Goal: Information Seeking & Learning: Find specific fact

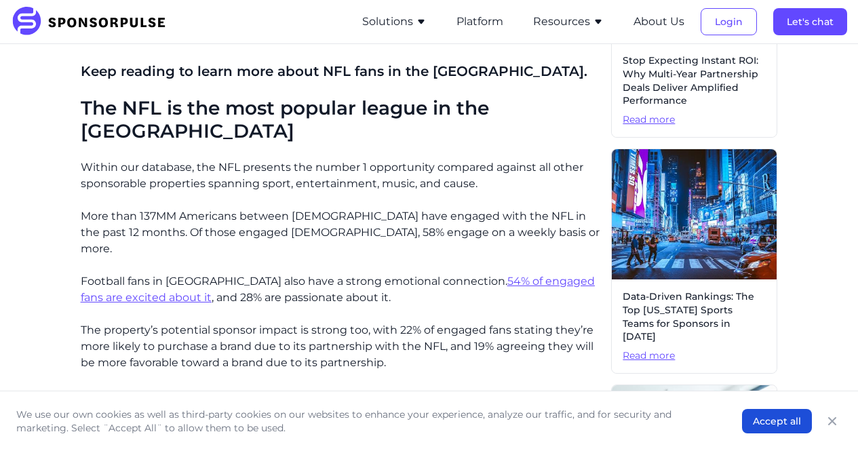
scroll to position [475, 0]
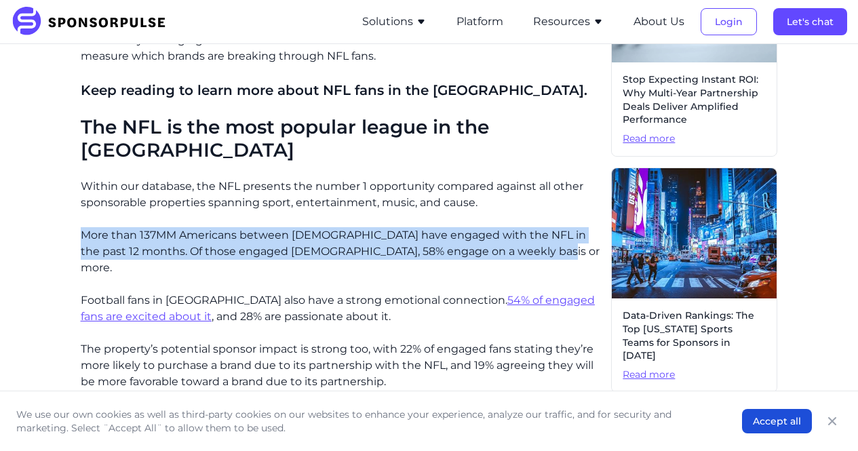
drag, startPoint x: 75, startPoint y: 210, endPoint x: 516, endPoint y: 233, distance: 441.7
click at [516, 233] on div "Home Insights NFL fan demographics: Who are football's biggest fans? Blog NFL f…" at bounding box center [429, 415] width 837 height 1670
copy p "More than 137MM Americans between [DEMOGRAPHIC_DATA] have engaged with the NFL …"
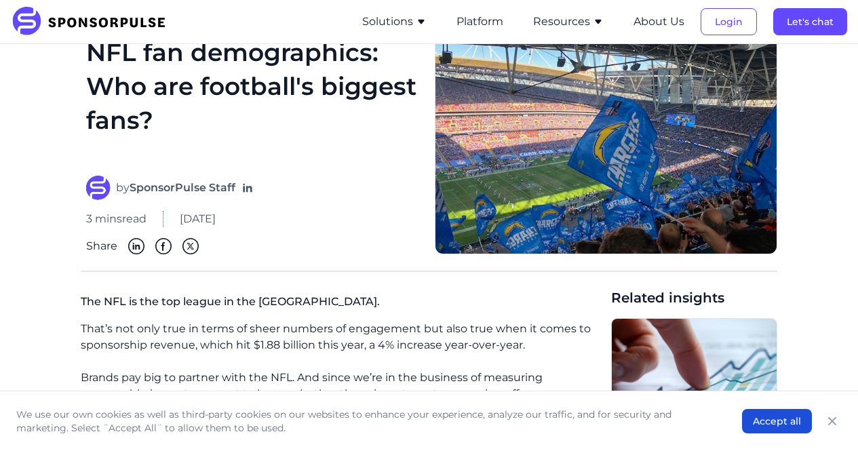
scroll to position [0, 0]
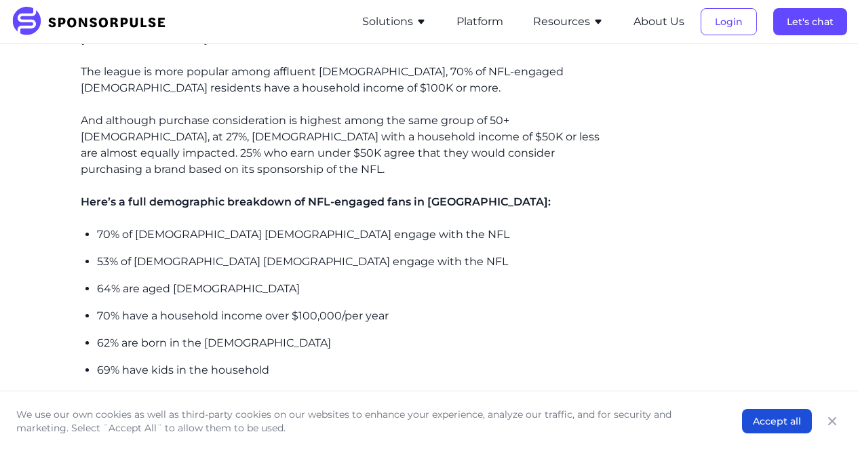
scroll to position [1128, 0]
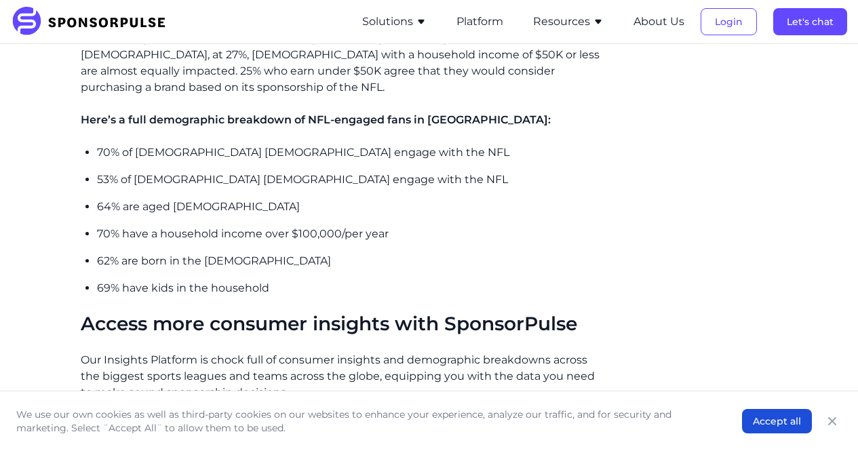
scroll to position [1201, 0]
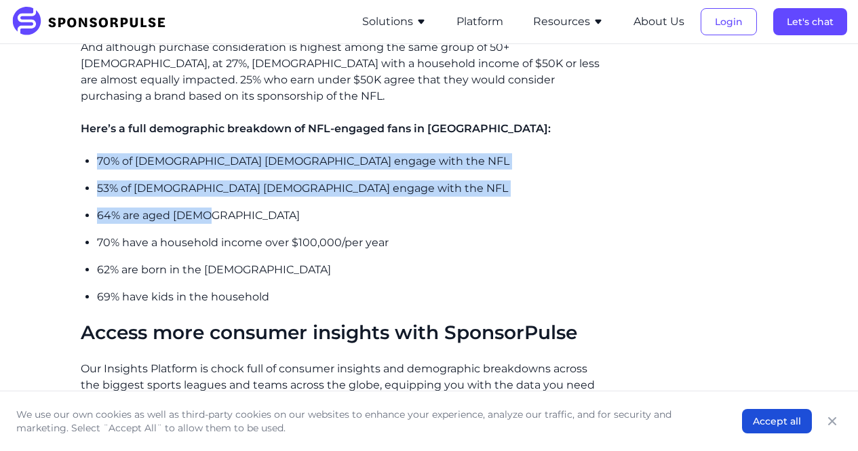
drag, startPoint x: 221, startPoint y: 158, endPoint x: 79, endPoint y: 103, distance: 152.1
copy ul "70% of American males engage with the NFL 53% of American females engage with t…"
